Goal: Share content

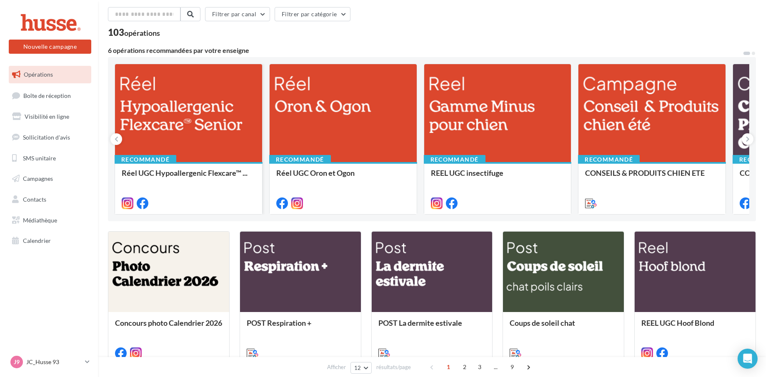
scroll to position [42, 0]
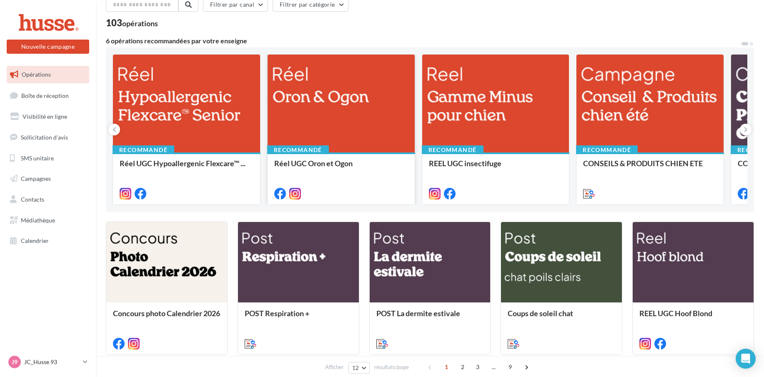
click at [306, 99] on div at bounding box center [341, 104] width 147 height 99
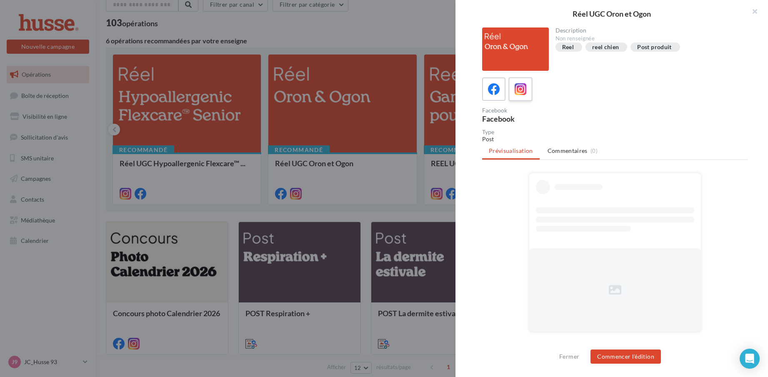
click at [518, 92] on icon at bounding box center [521, 89] width 12 height 12
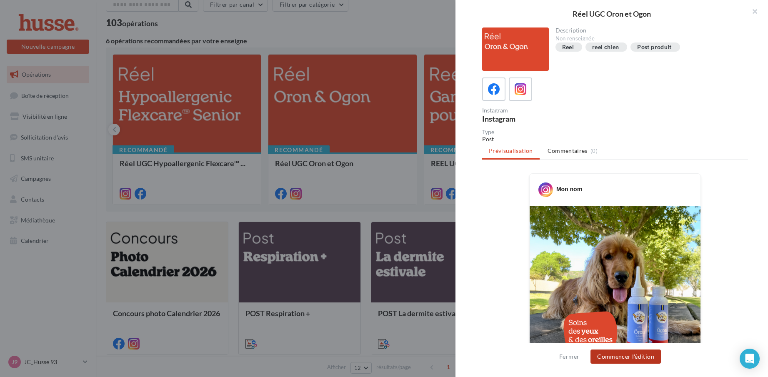
click at [620, 356] on button "Commencer l'édition" at bounding box center [626, 357] width 70 height 14
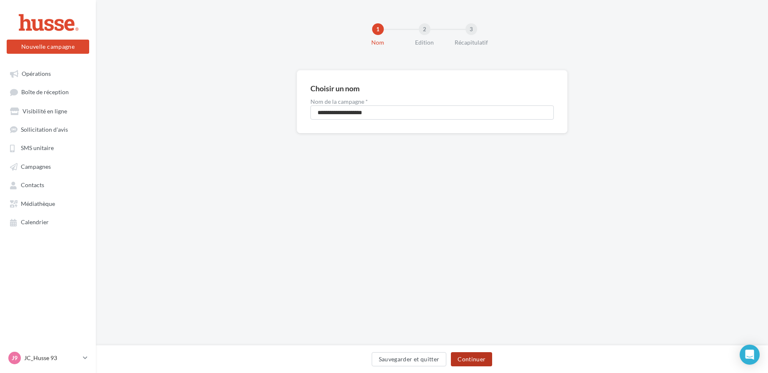
click at [474, 363] on button "Continuer" at bounding box center [471, 359] width 41 height 14
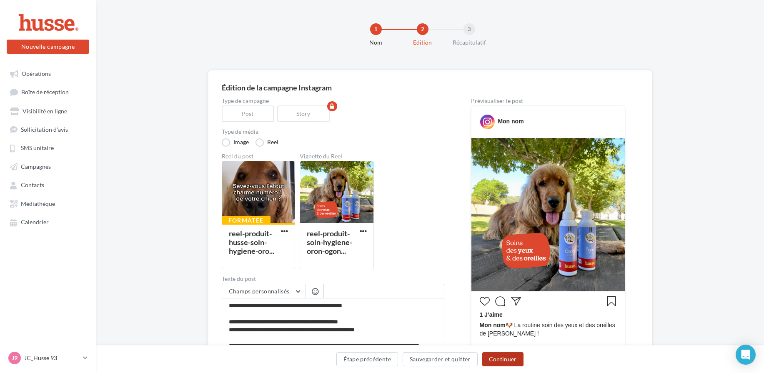
click at [507, 357] on button "Continuer" at bounding box center [502, 359] width 41 height 14
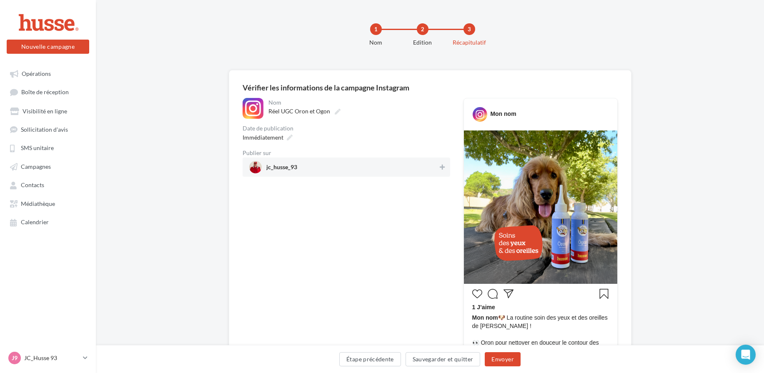
click at [284, 168] on span "jc_husse_93" at bounding box center [281, 168] width 31 height 9
click at [507, 360] on button "Envoyer" at bounding box center [502, 359] width 35 height 14
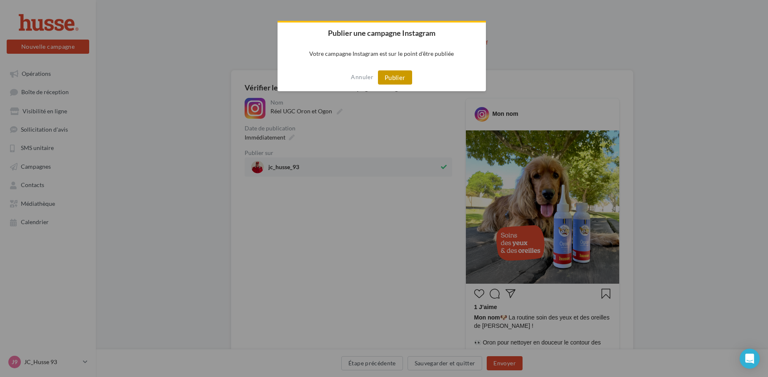
click at [394, 75] on button "Publier" at bounding box center [395, 77] width 34 height 14
